Goal: Transaction & Acquisition: Download file/media

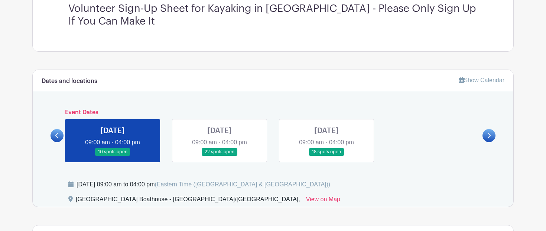
scroll to position [263, 0]
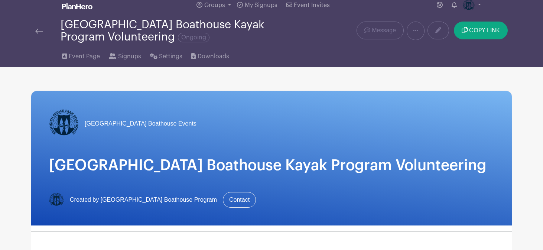
scroll to position [11, 0]
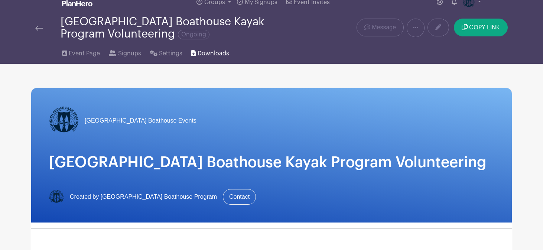
click at [211, 55] on span "Downloads" at bounding box center [214, 53] width 32 height 9
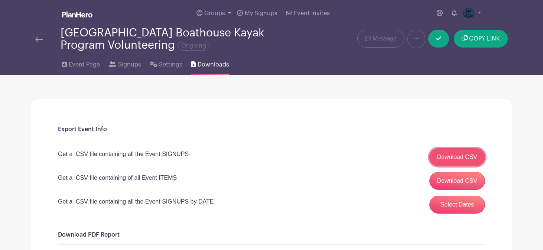
click at [453, 156] on link "Download CSV" at bounding box center [457, 157] width 56 height 18
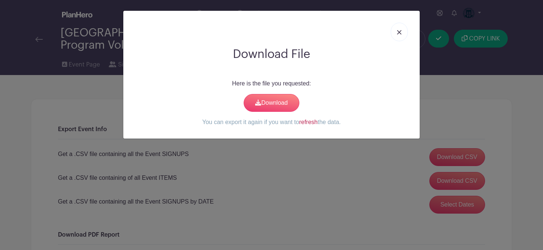
click at [312, 124] on link "refresh" at bounding box center [308, 122] width 19 height 6
click at [398, 32] on img at bounding box center [399, 32] width 4 height 4
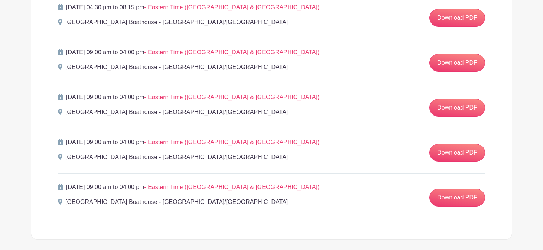
scroll to position [2666, 0]
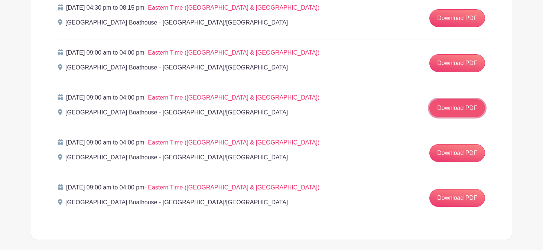
click at [447, 111] on link "Download PDF" at bounding box center [457, 108] width 56 height 18
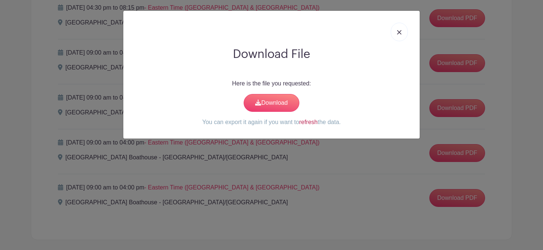
click at [309, 123] on link "refresh" at bounding box center [308, 122] width 19 height 6
click at [282, 103] on link "Download" at bounding box center [272, 103] width 56 height 18
click at [399, 29] on link at bounding box center [399, 32] width 17 height 19
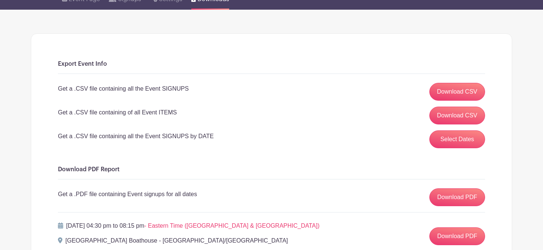
scroll to position [84, 0]
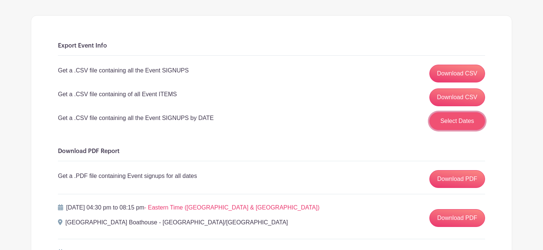
click at [455, 120] on button "Select Dates" at bounding box center [457, 121] width 56 height 18
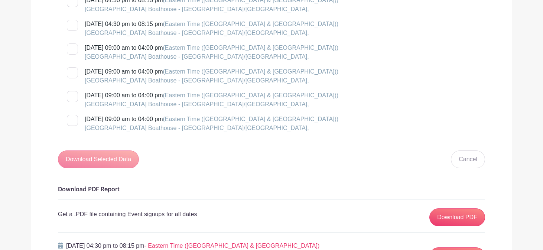
scroll to position [1474, 0]
click at [74, 73] on div at bounding box center [72, 73] width 11 height 11
click at [72, 73] on input "Saturday, September 13, 2025 at 09:00 am to 04:00 pm (Eastern Time (US & Canada…" at bounding box center [69, 70] width 5 height 5
checkbox input "true"
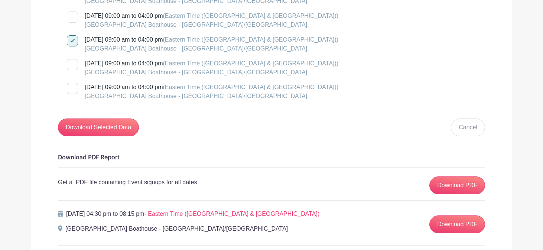
scroll to position [1508, 0]
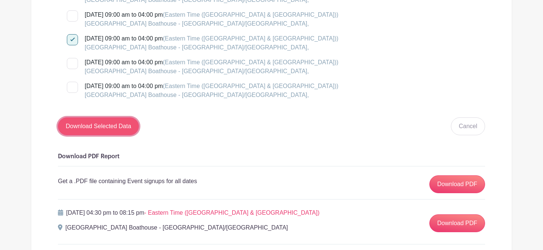
click at [117, 128] on input "Download Selected Data" at bounding box center [98, 126] width 81 height 18
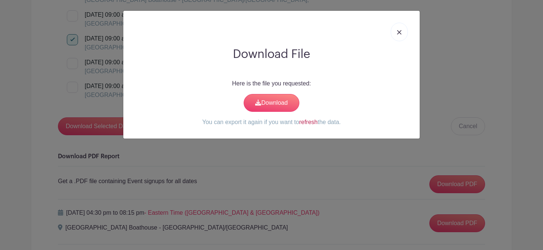
click at [310, 121] on link "refresh" at bounding box center [308, 122] width 19 height 6
click at [283, 106] on link "Download" at bounding box center [272, 103] width 56 height 18
click at [399, 31] on img at bounding box center [399, 32] width 4 height 4
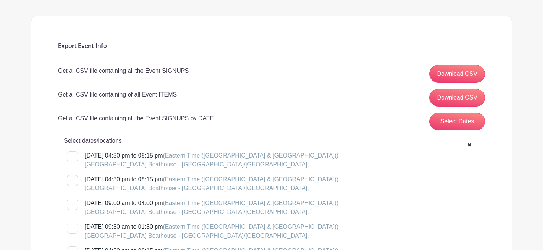
scroll to position [0, 0]
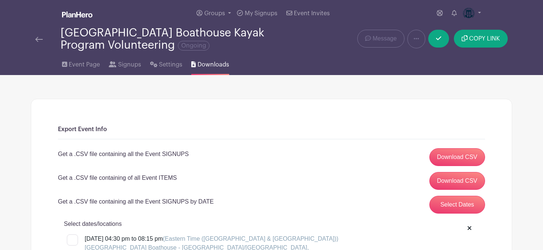
click at [36, 42] on img at bounding box center [38, 39] width 7 height 5
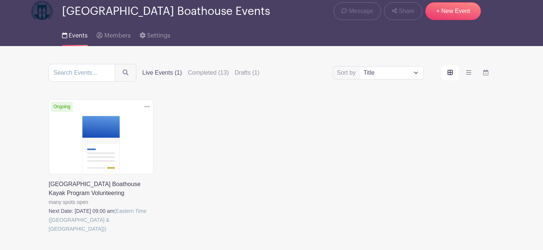
scroll to position [72, 0]
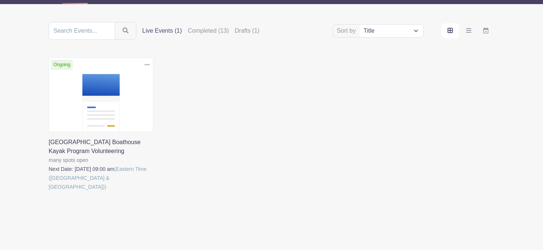
click at [49, 191] on link at bounding box center [49, 191] width 0 height 0
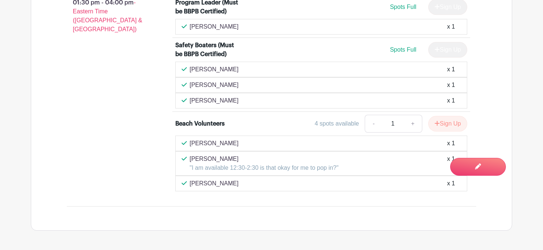
scroll to position [1044, 0]
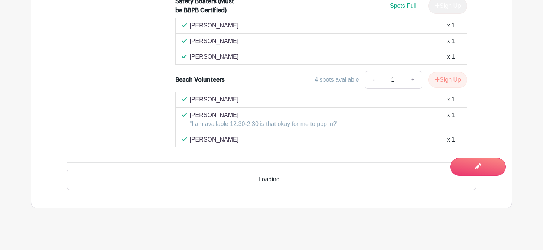
scroll to position [1092, 0]
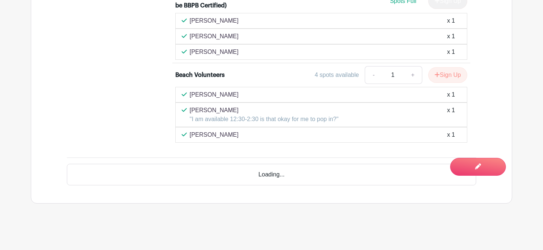
click at [258, 174] on div "Loading..." at bounding box center [271, 175] width 409 height 22
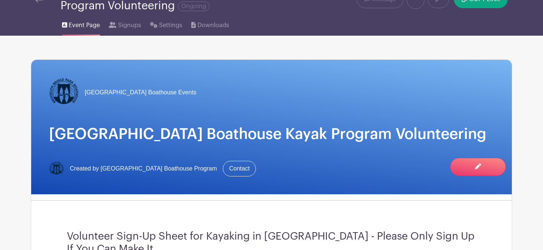
scroll to position [0, 0]
